Goal: Task Accomplishment & Management: Manage account settings

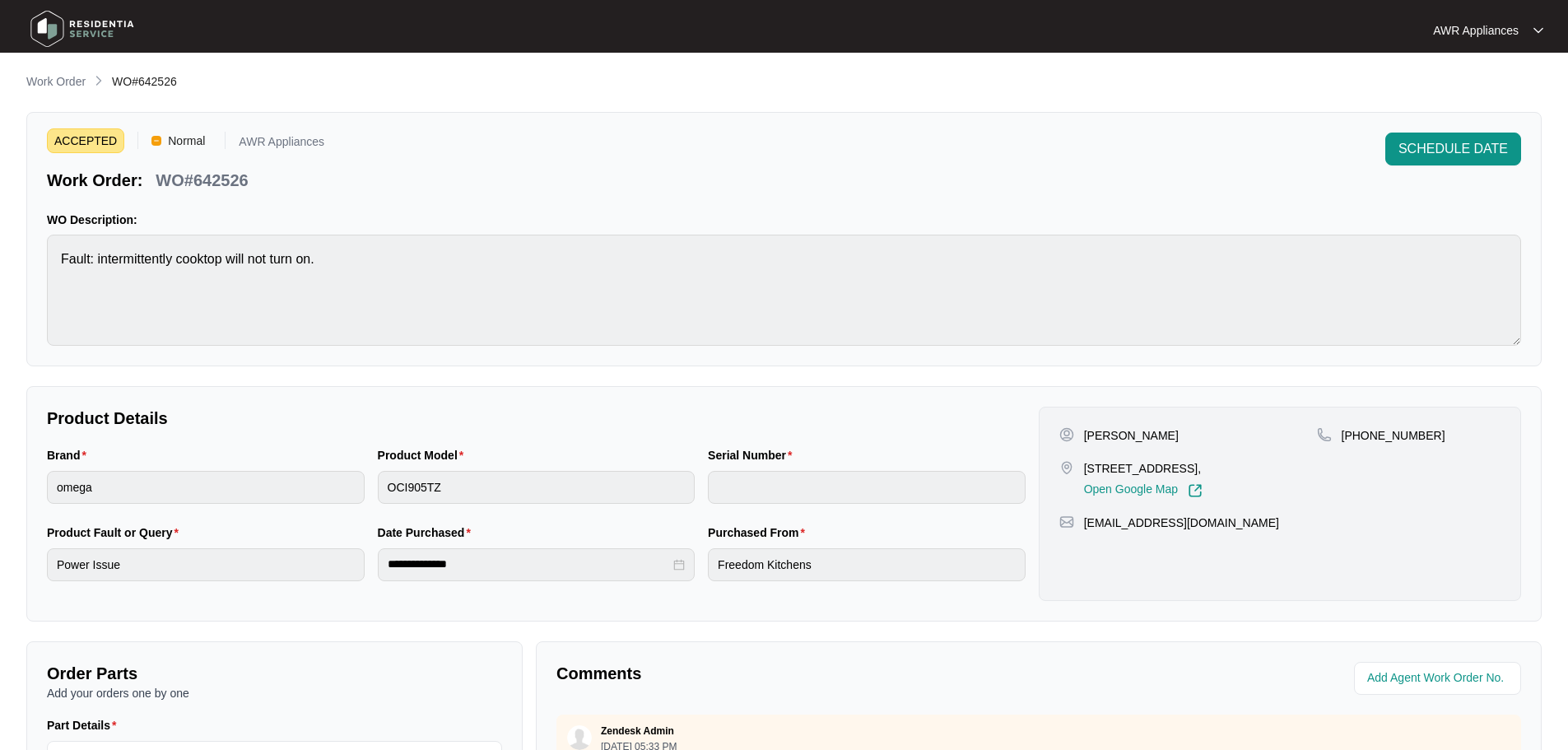
scroll to position [342, 0]
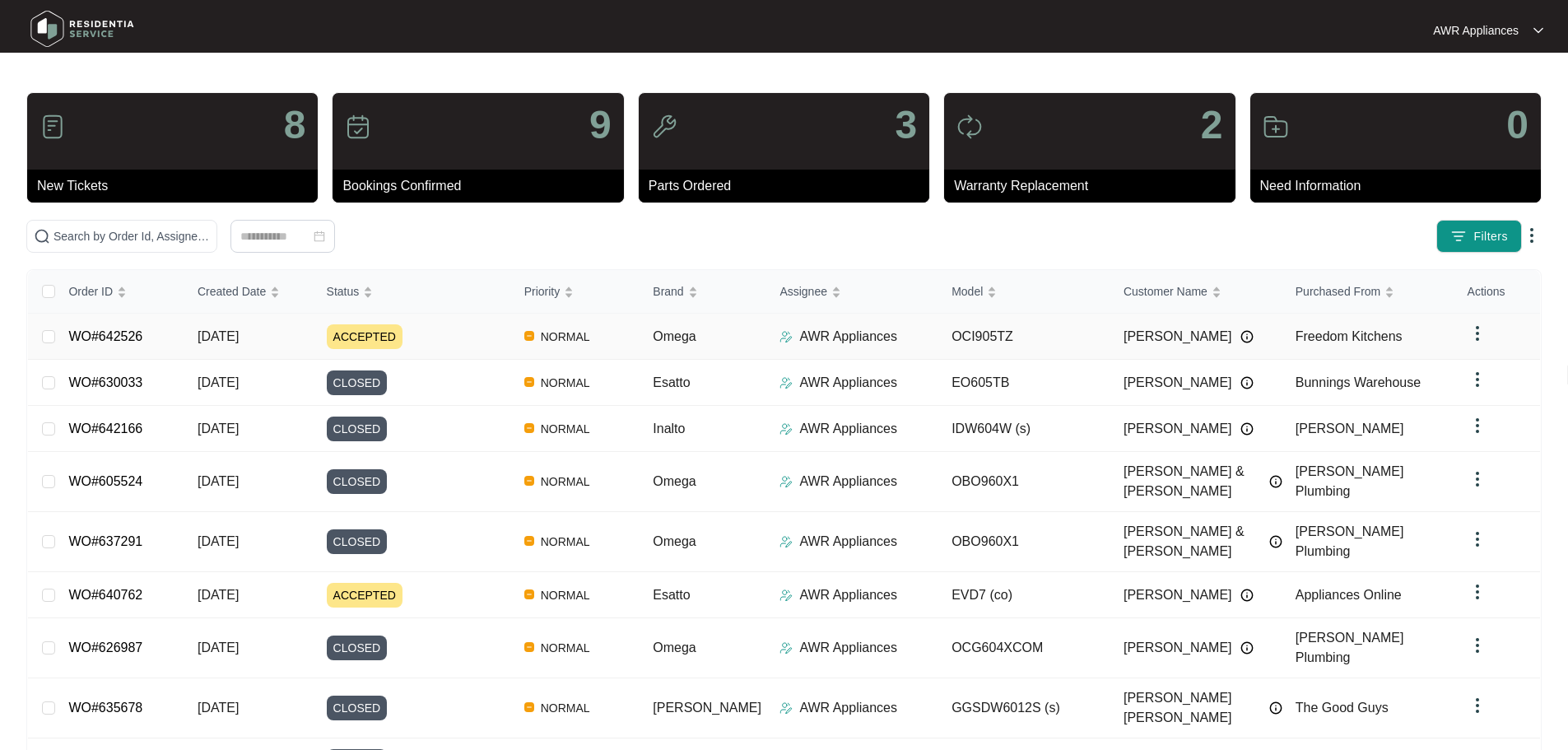
click at [223, 342] on span "[DATE]" at bounding box center [218, 336] width 41 height 14
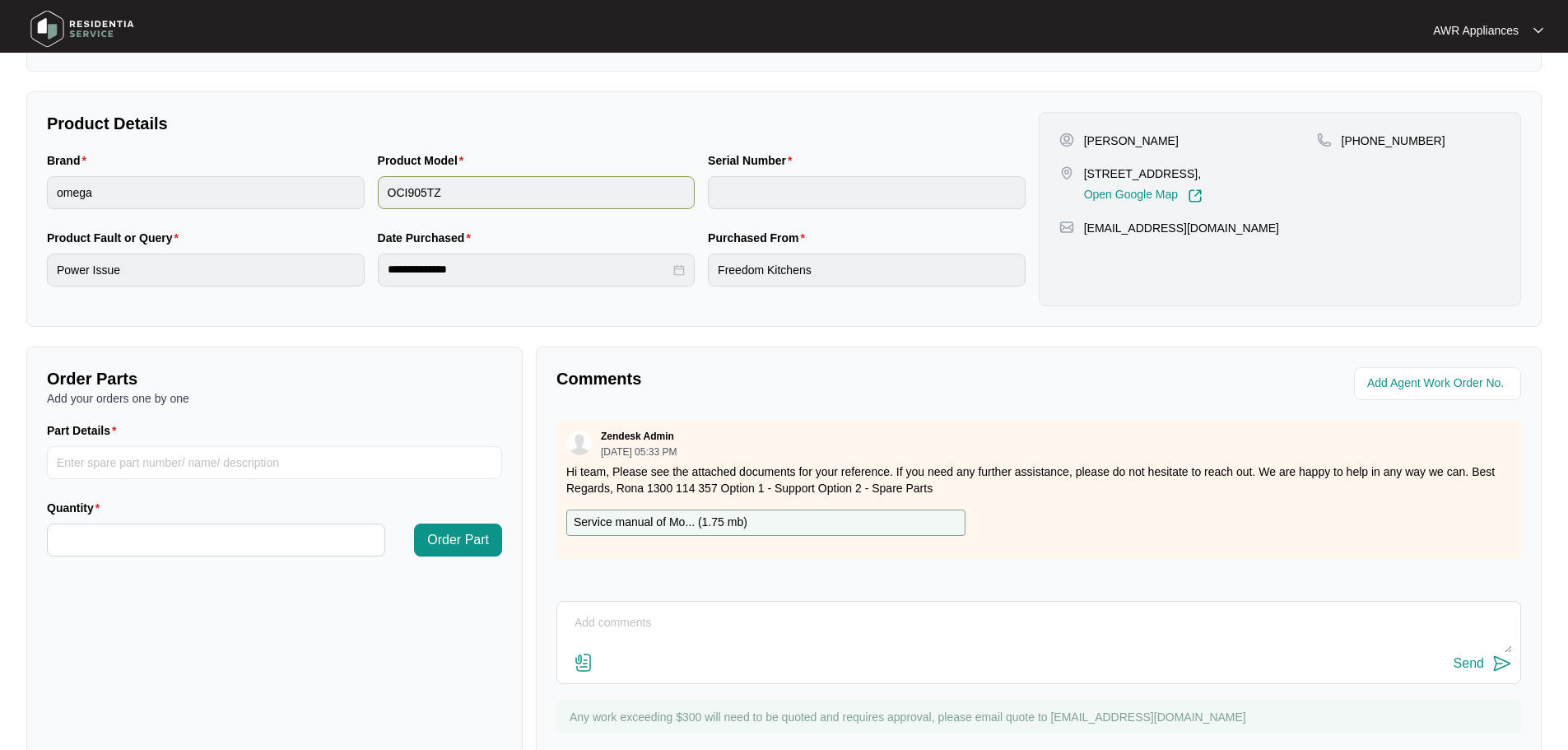
scroll to position [342, 0]
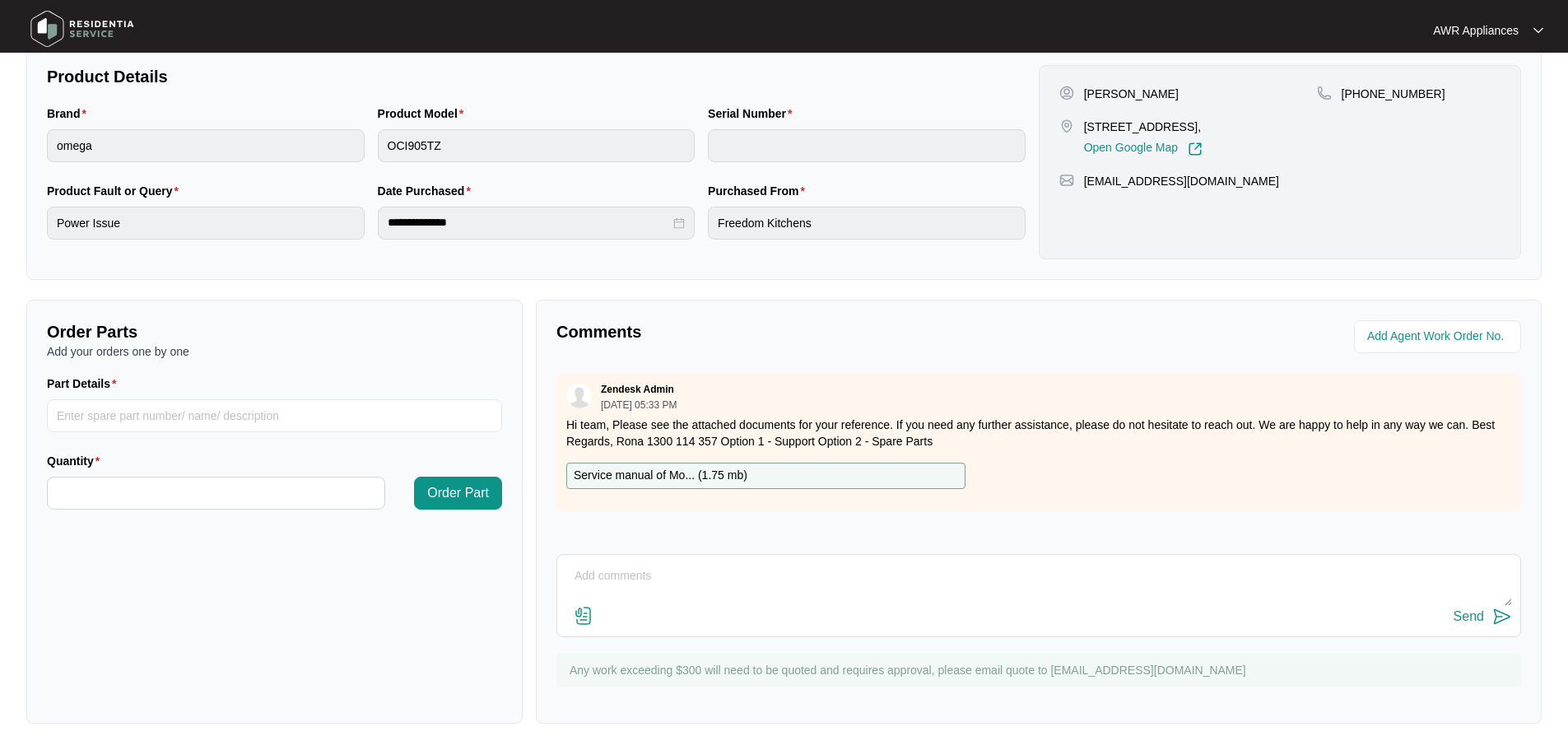
click at [606, 568] on textarea at bounding box center [1039, 584] width 946 height 43
type textarea "Spoke with customer, need to order parts, just waiting for [PERSON_NAME] to cho…"
drag, startPoint x: 1039, startPoint y: 567, endPoint x: 782, endPoint y: 609, distance: 260.4
click at [537, 577] on div "Comments Zendesk Admin [DATE] 05:33 PM Hi team, Please see the attached documen…" at bounding box center [1039, 511] width 1006 height 424
click at [47, 27] on img at bounding box center [82, 29] width 115 height 49
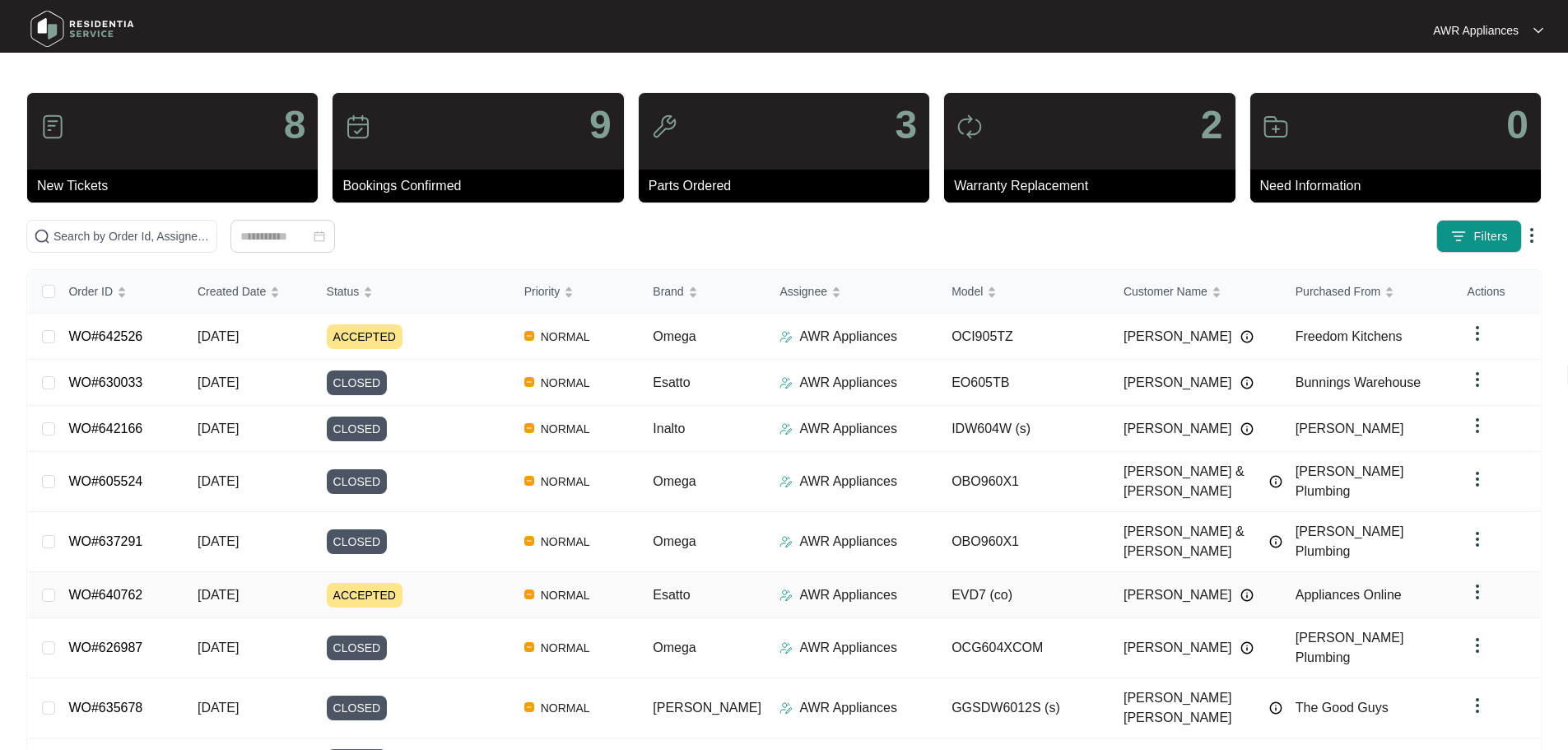
click at [219, 588] on span "[DATE]" at bounding box center [218, 594] width 41 height 14
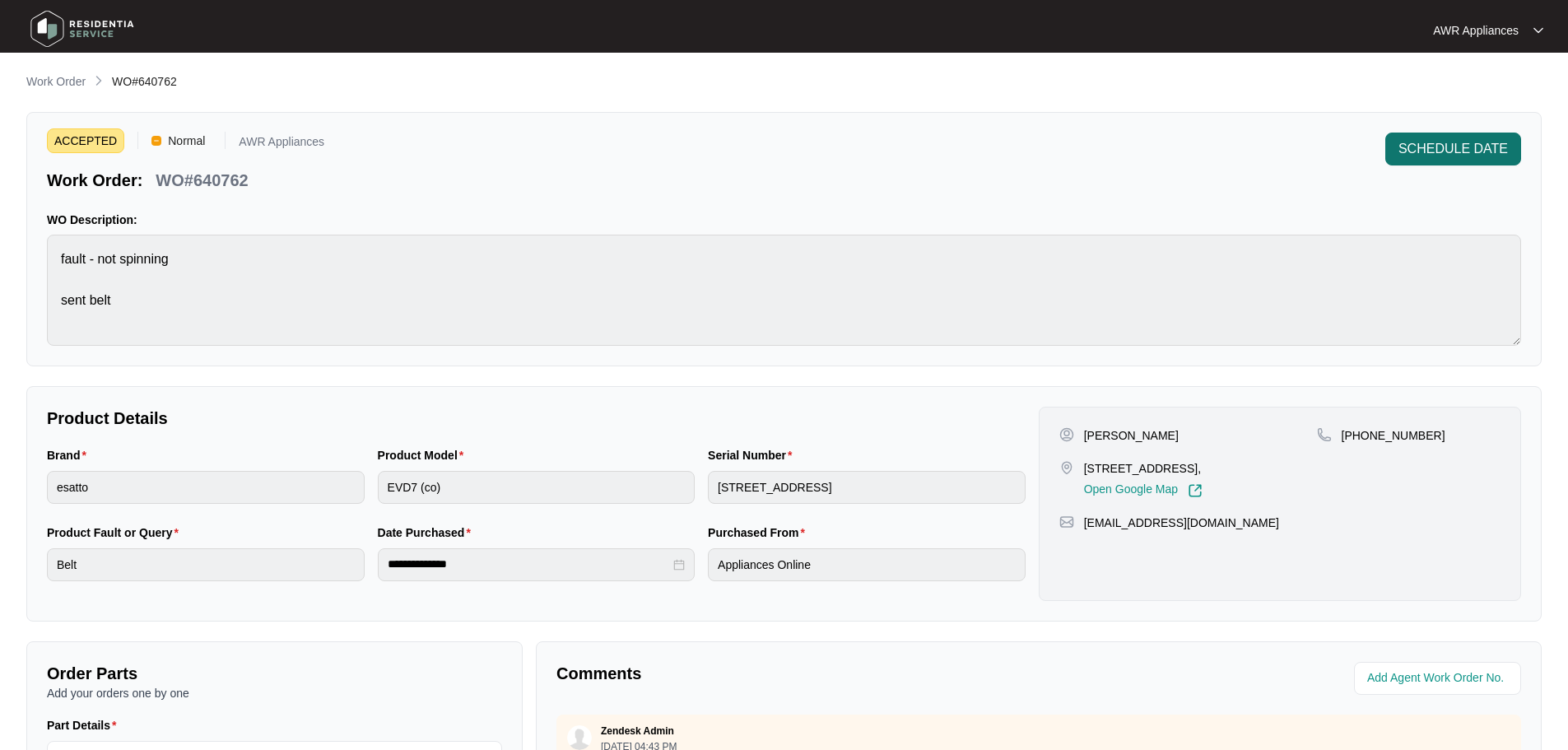
click at [1443, 138] on button "SCHEDULE DATE" at bounding box center [1453, 149] width 136 height 33
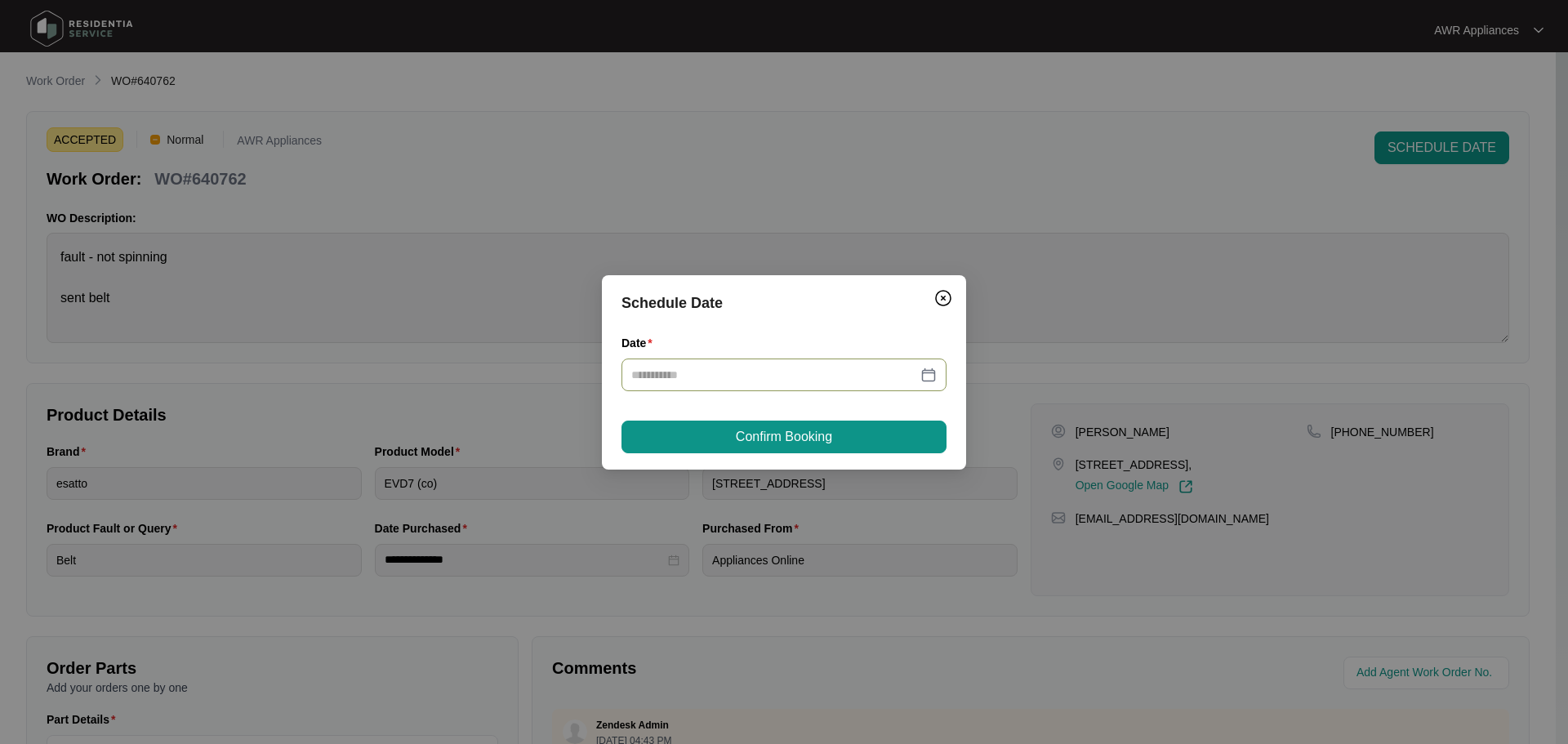
click at [760, 364] on div at bounding box center [784, 374] width 325 height 33
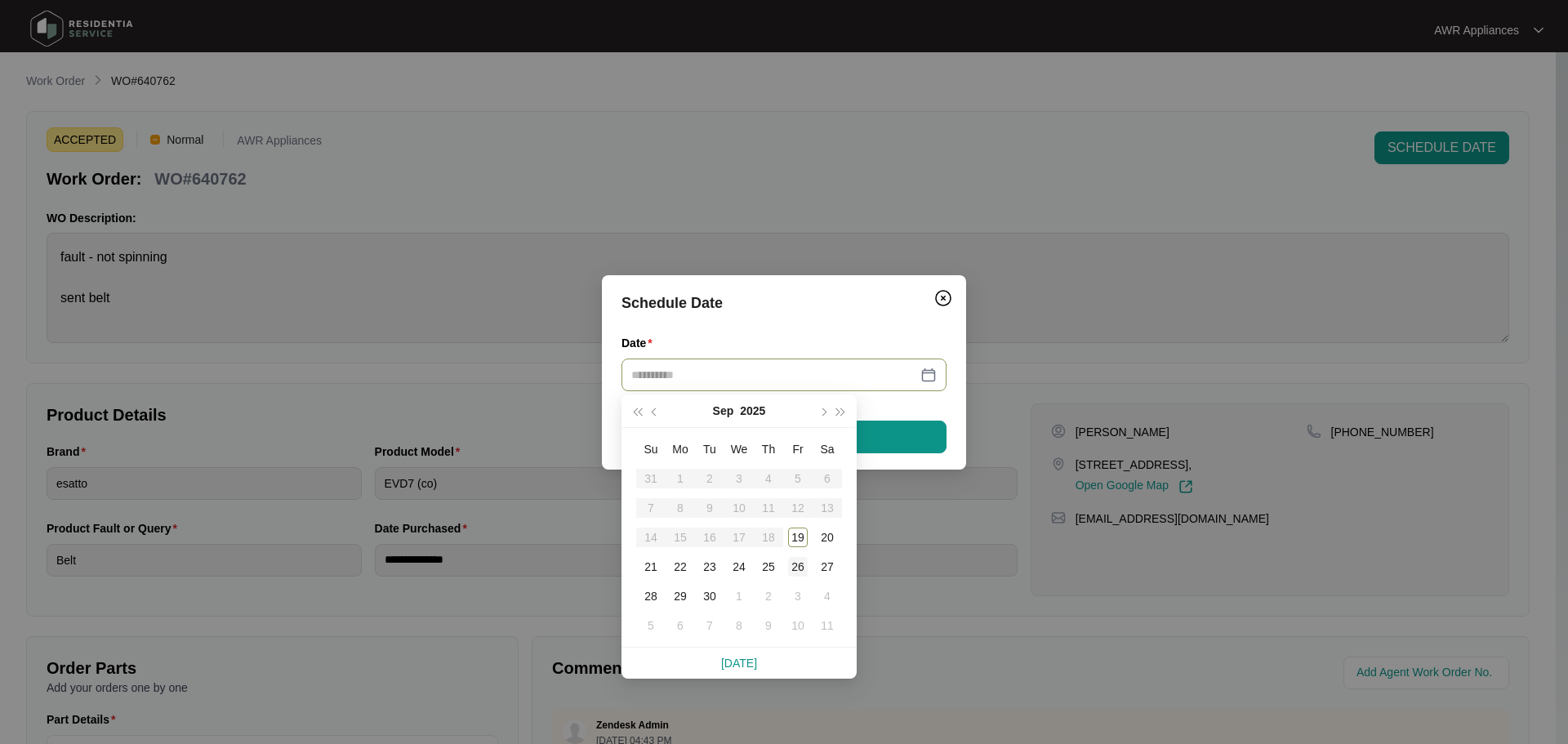
click at [800, 561] on div "26" at bounding box center [797, 566] width 19 height 19
type input "**********"
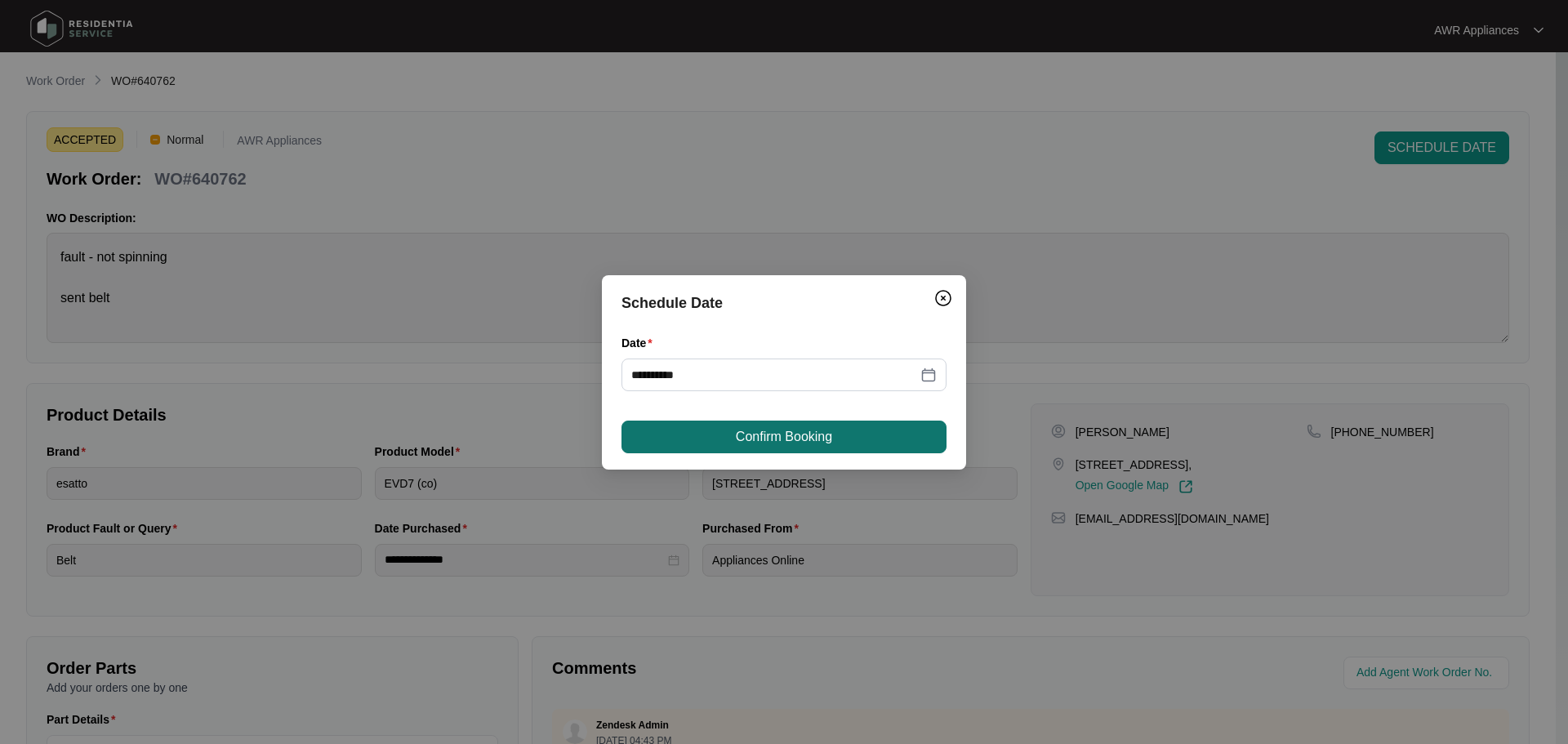
click at [773, 440] on span "Confirm Booking" at bounding box center [784, 436] width 96 height 19
